Goal: Information Seeking & Learning: Learn about a topic

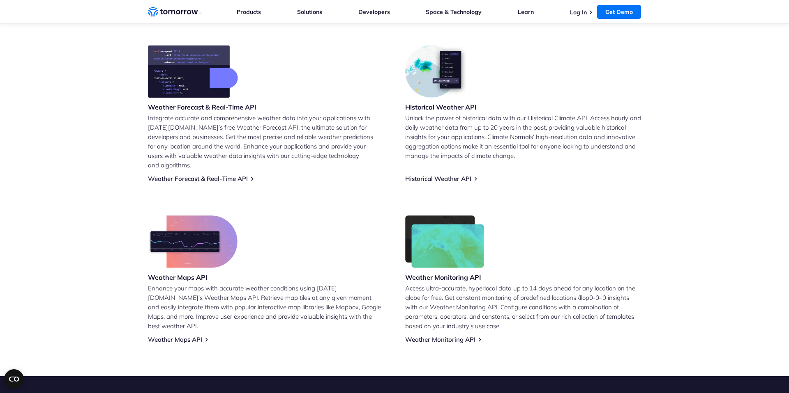
scroll to position [355, 0]
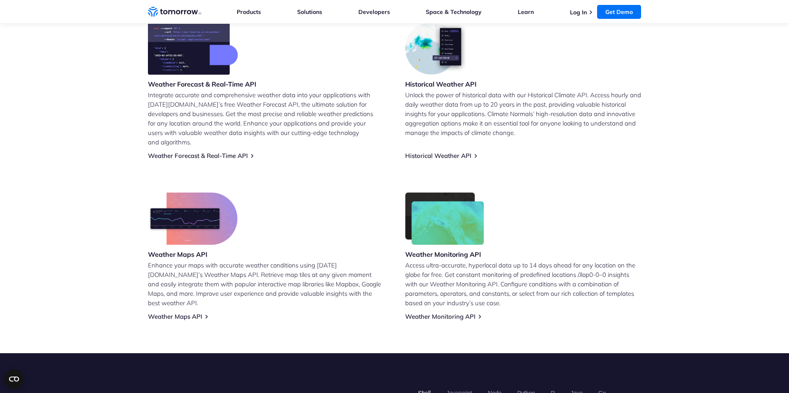
click at [433, 223] on img at bounding box center [444, 219] width 79 height 53
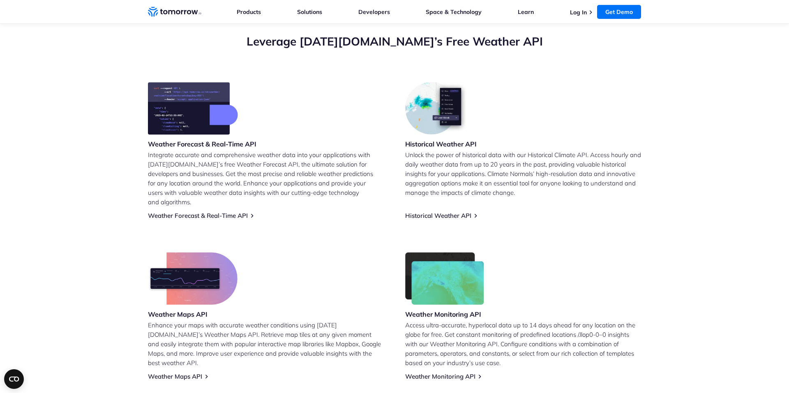
scroll to position [286, 0]
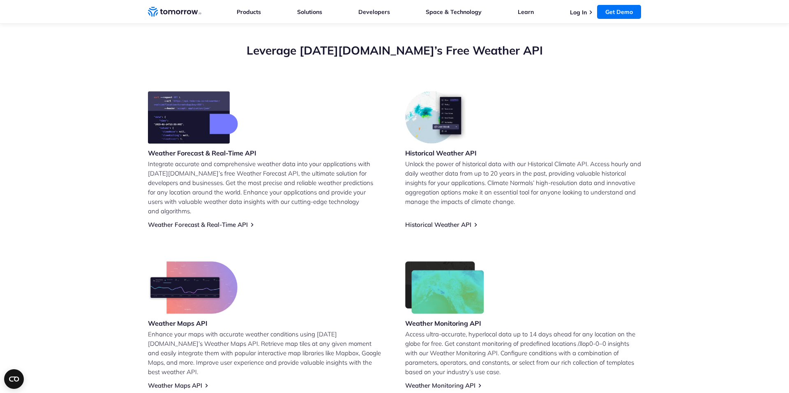
click at [210, 151] on h3 "Weather Forecast & Real-Time API" at bounding box center [202, 153] width 108 height 9
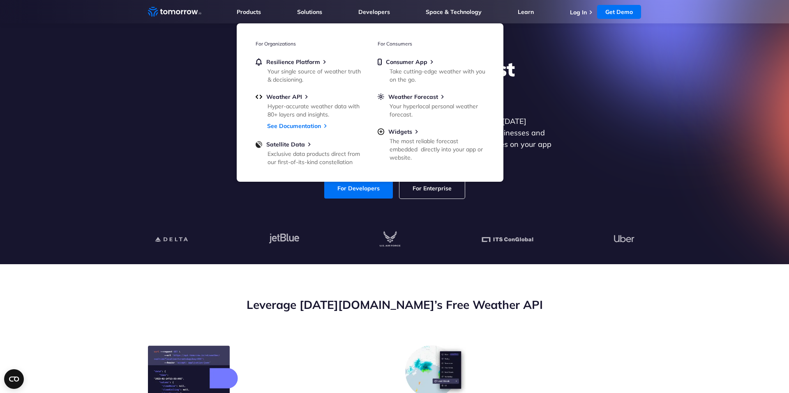
scroll to position [0, 0]
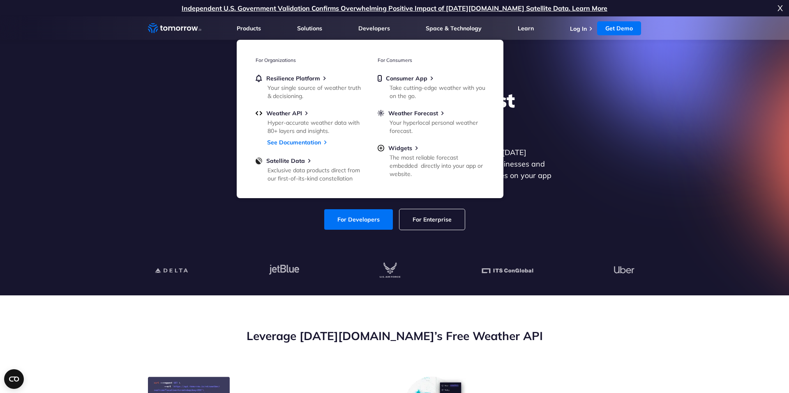
click at [128, 156] on section "Explore the World’s Best Weather API Get reliable and precise weather data thro…" at bounding box center [394, 155] width 789 height 279
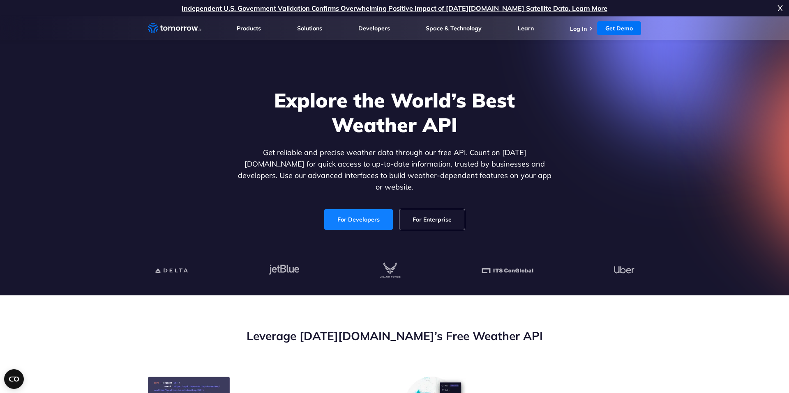
click at [359, 213] on link "For Developers" at bounding box center [358, 219] width 69 height 21
